Goal: Information Seeking & Learning: Learn about a topic

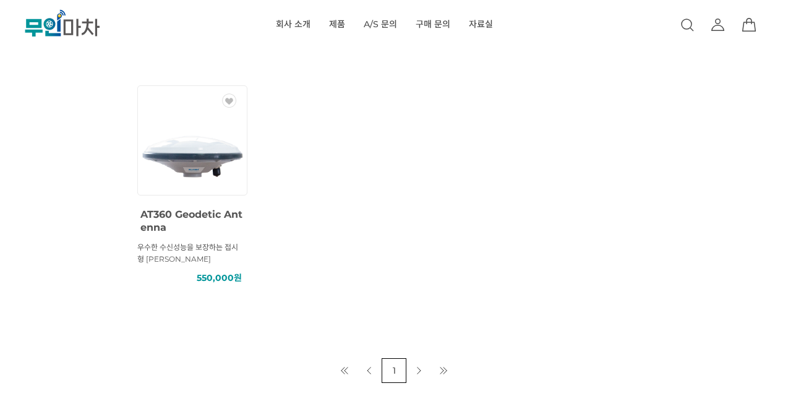
scroll to position [681, 0]
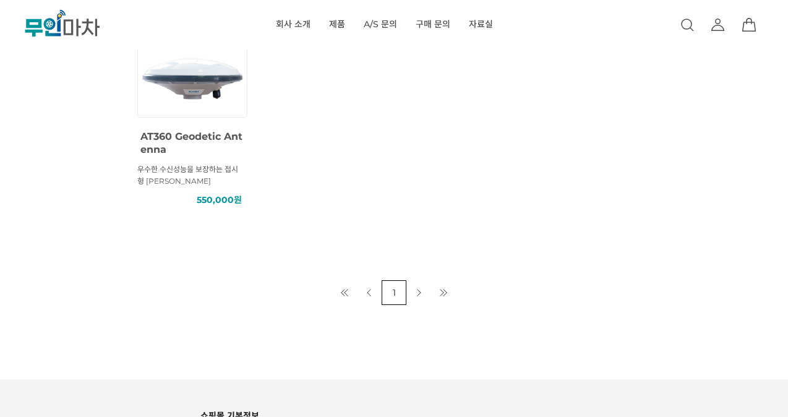
click at [201, 139] on span "AT360 Geodetic Antenna" at bounding box center [191, 143] width 102 height 25
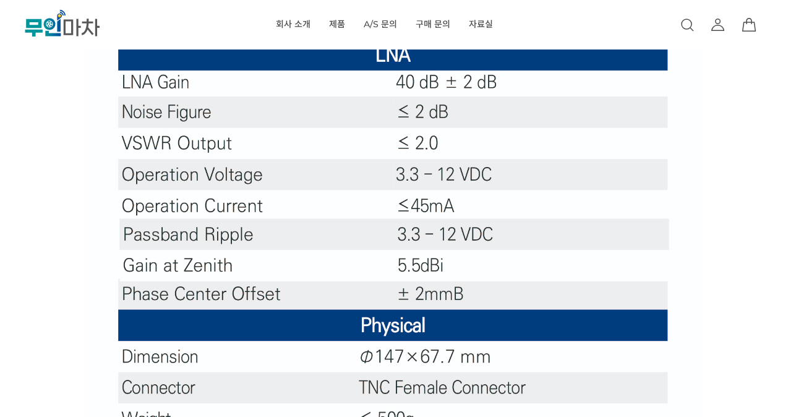
scroll to position [1052, 0]
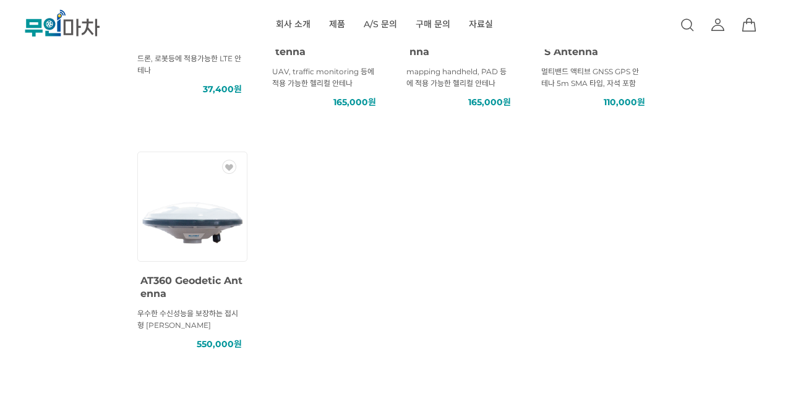
scroll to position [557, 0]
